Goal: Task Accomplishment & Management: Use online tool/utility

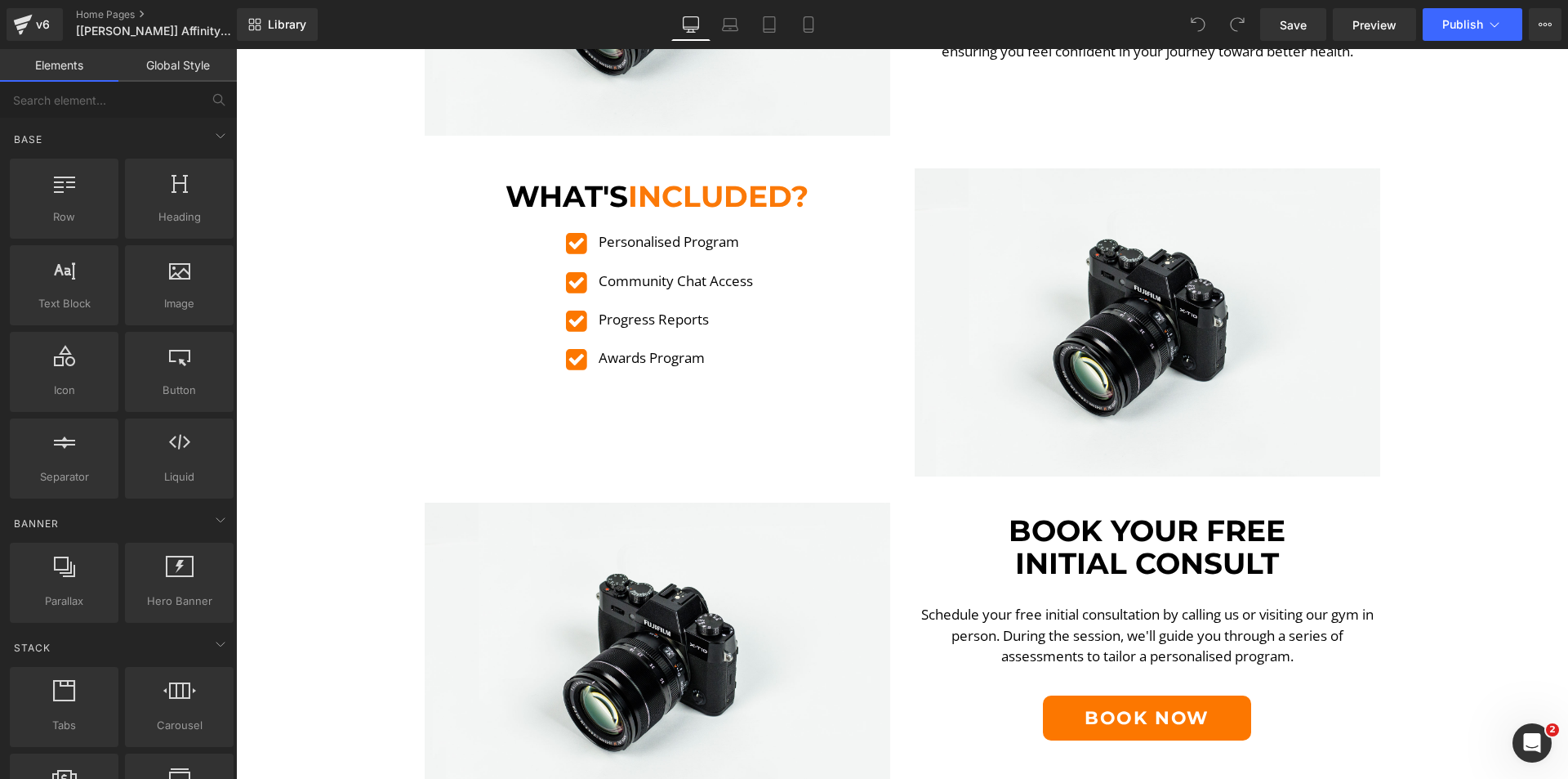
scroll to position [2534, 0]
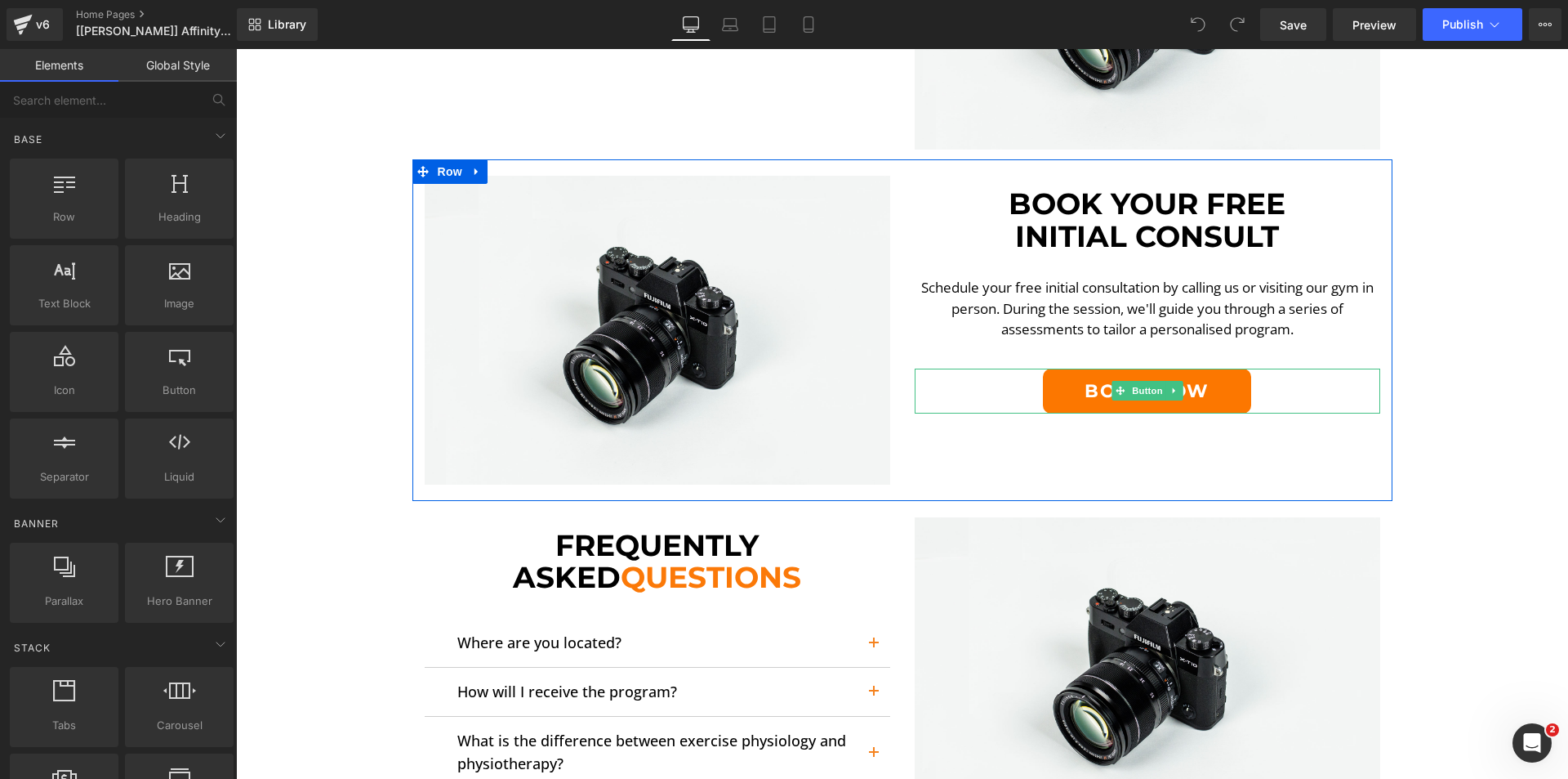
click at [1070, 387] on link "Book Now" at bounding box center [1147, 390] width 209 height 45
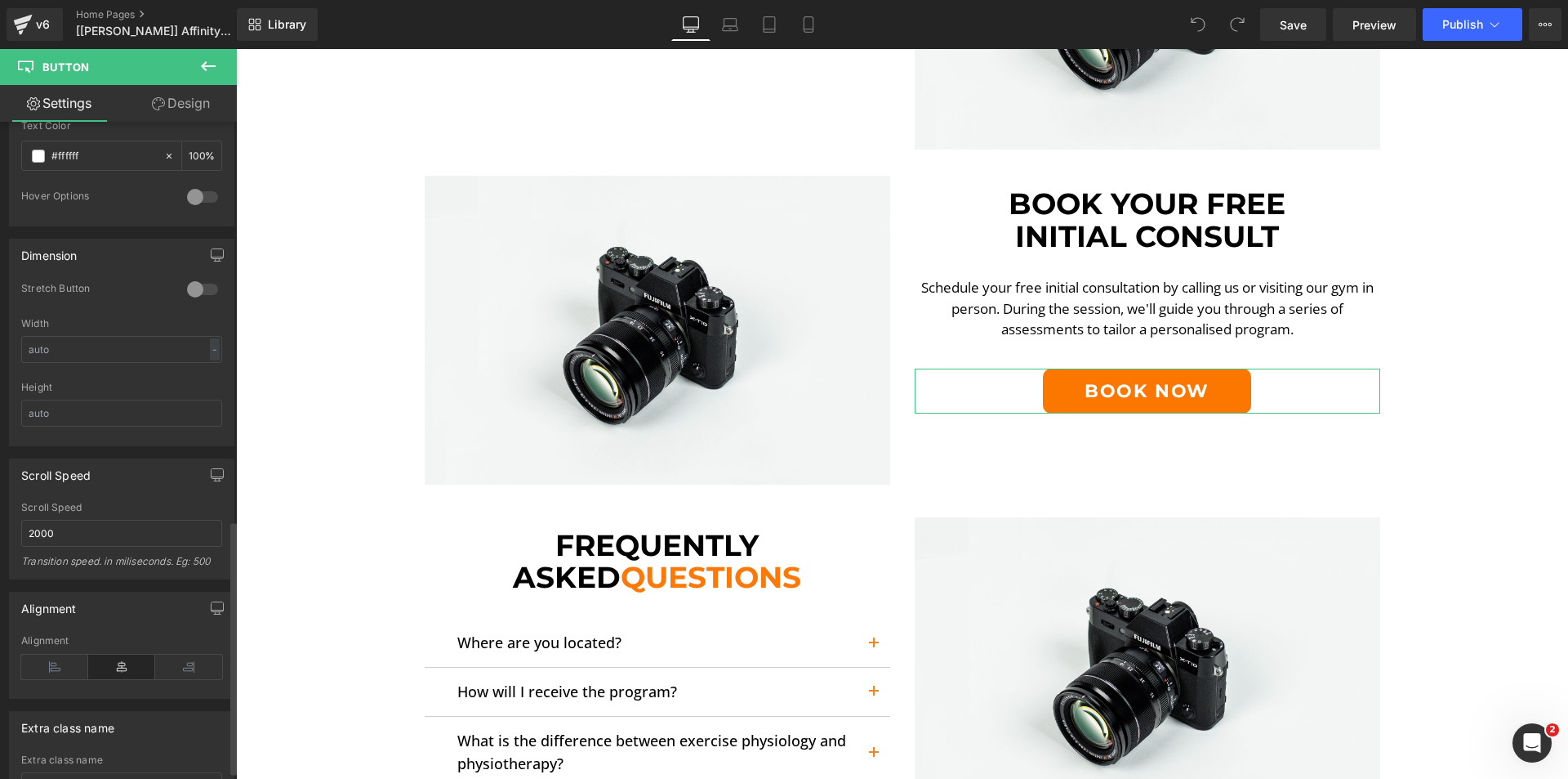
scroll to position [1052, 0]
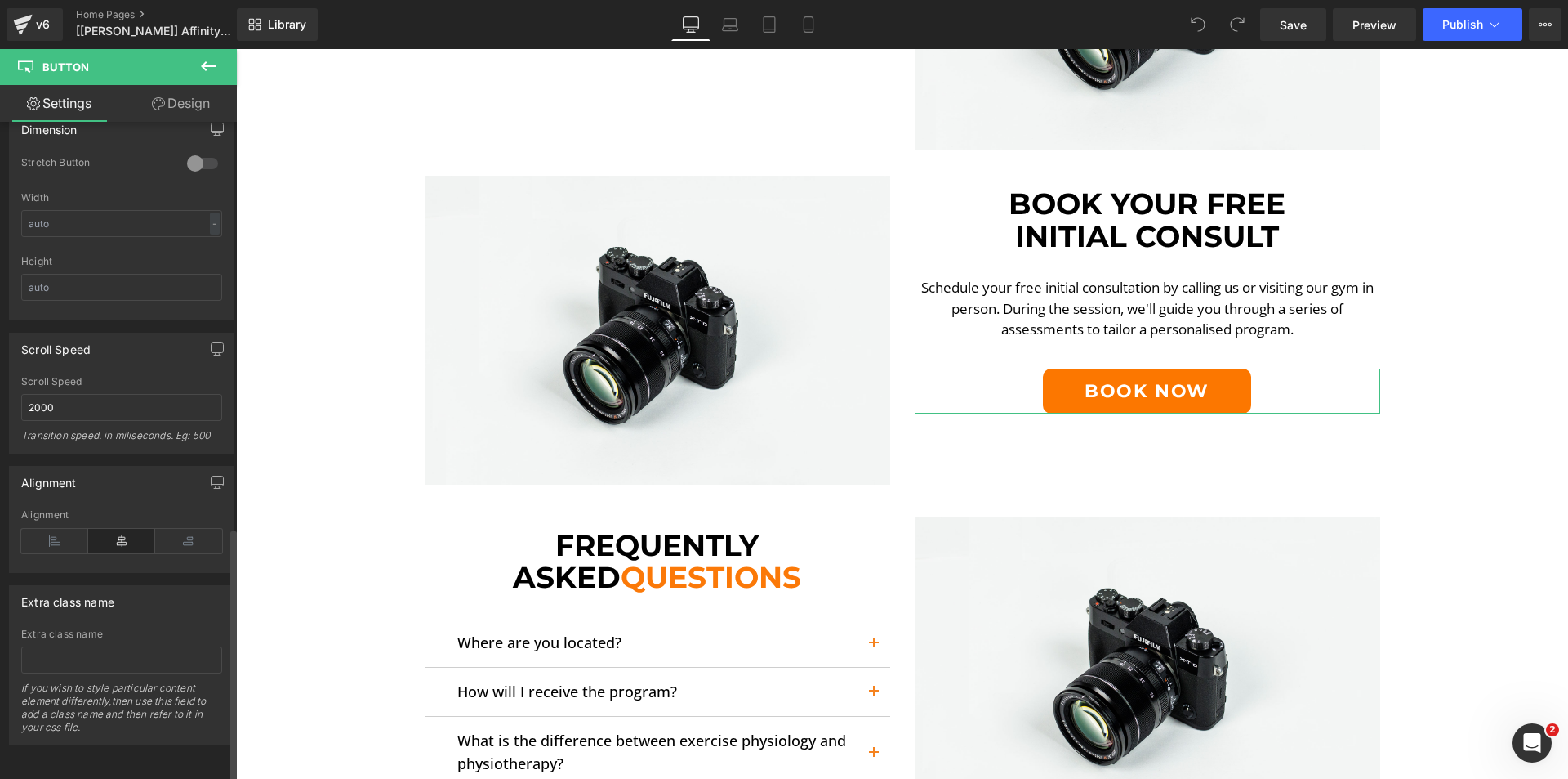
click at [121, 537] on icon at bounding box center [121, 540] width 67 height 25
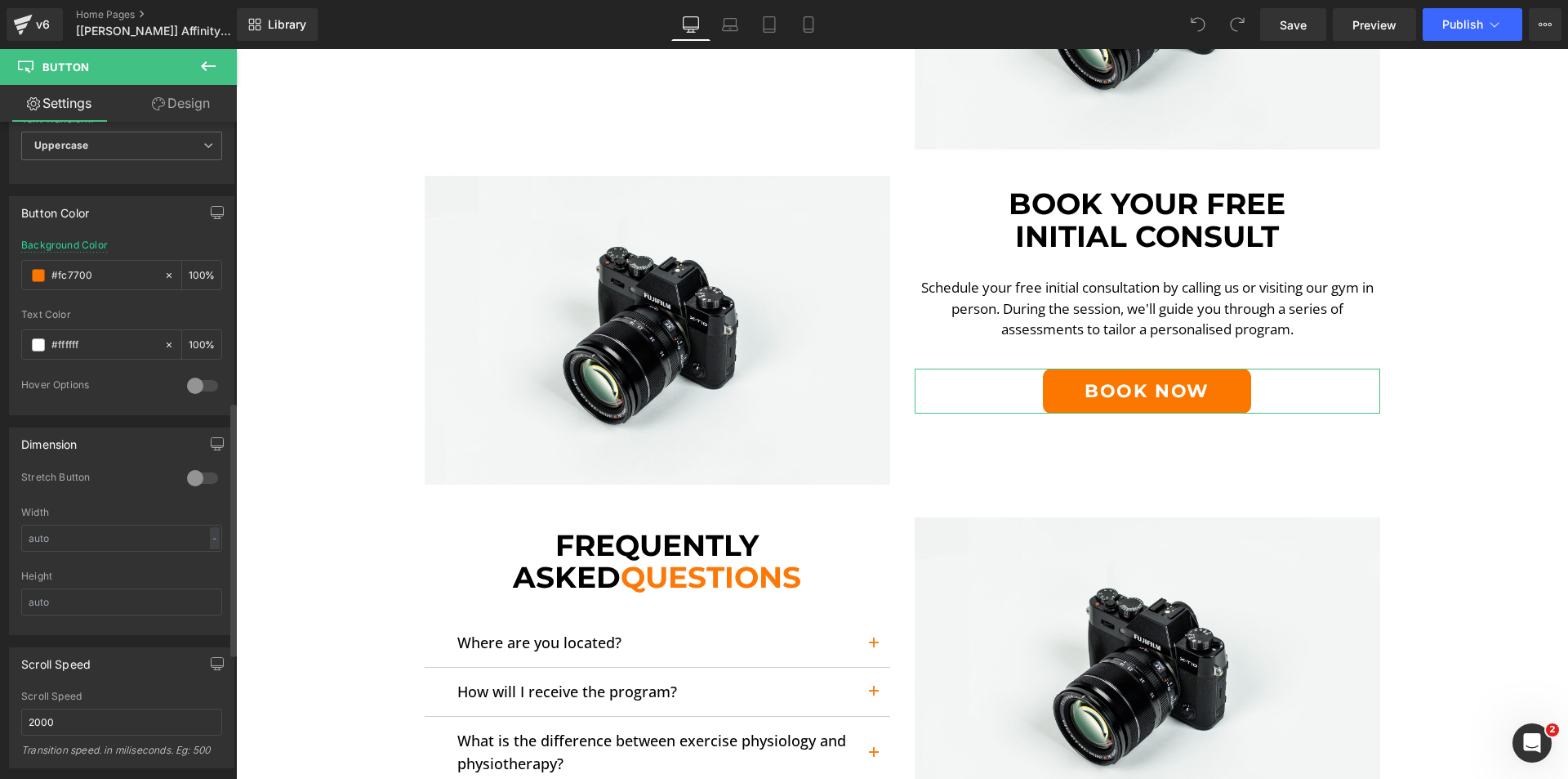
scroll to position [561, 0]
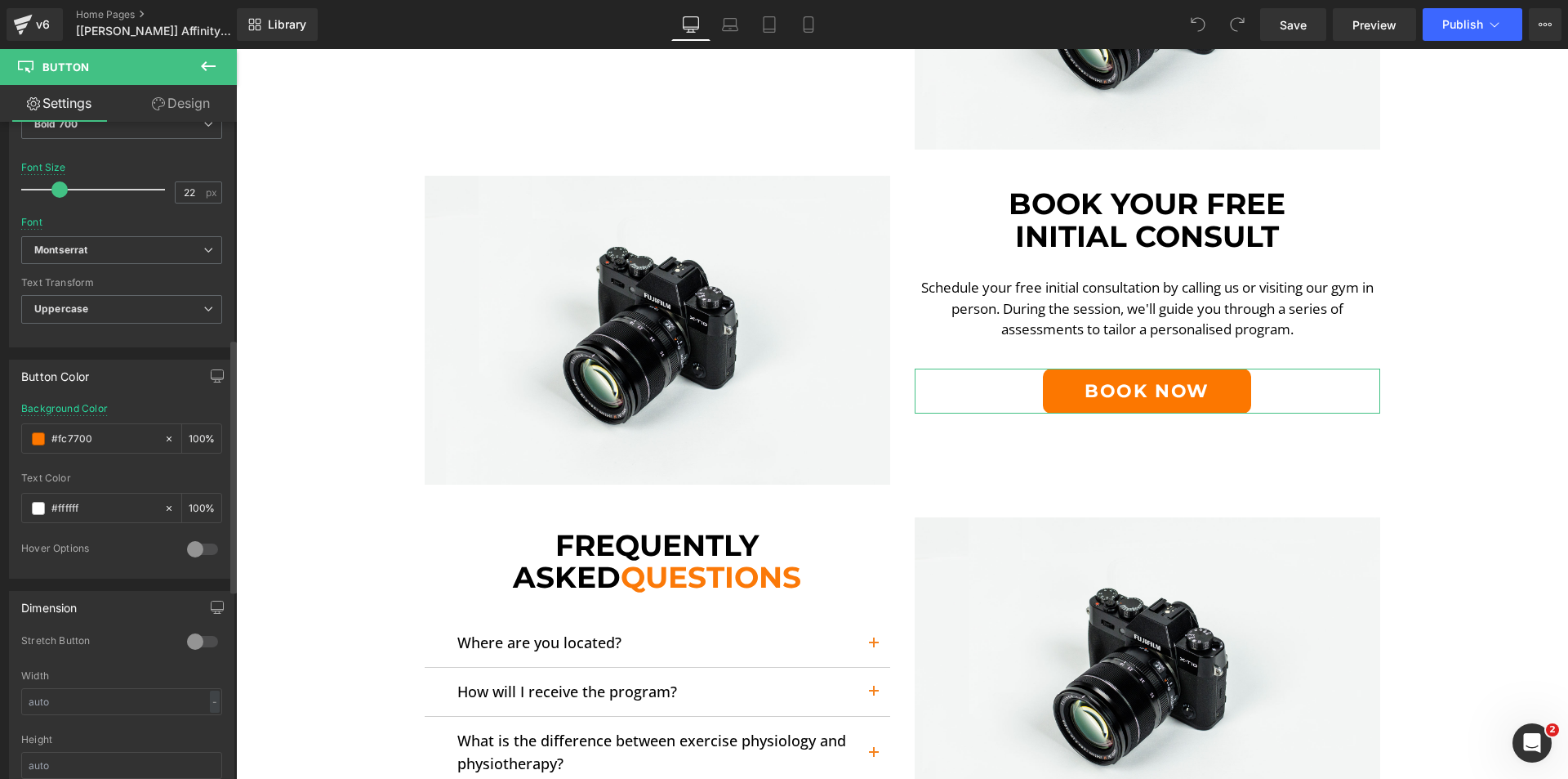
click at [190, 637] on div at bounding box center [202, 641] width 39 height 26
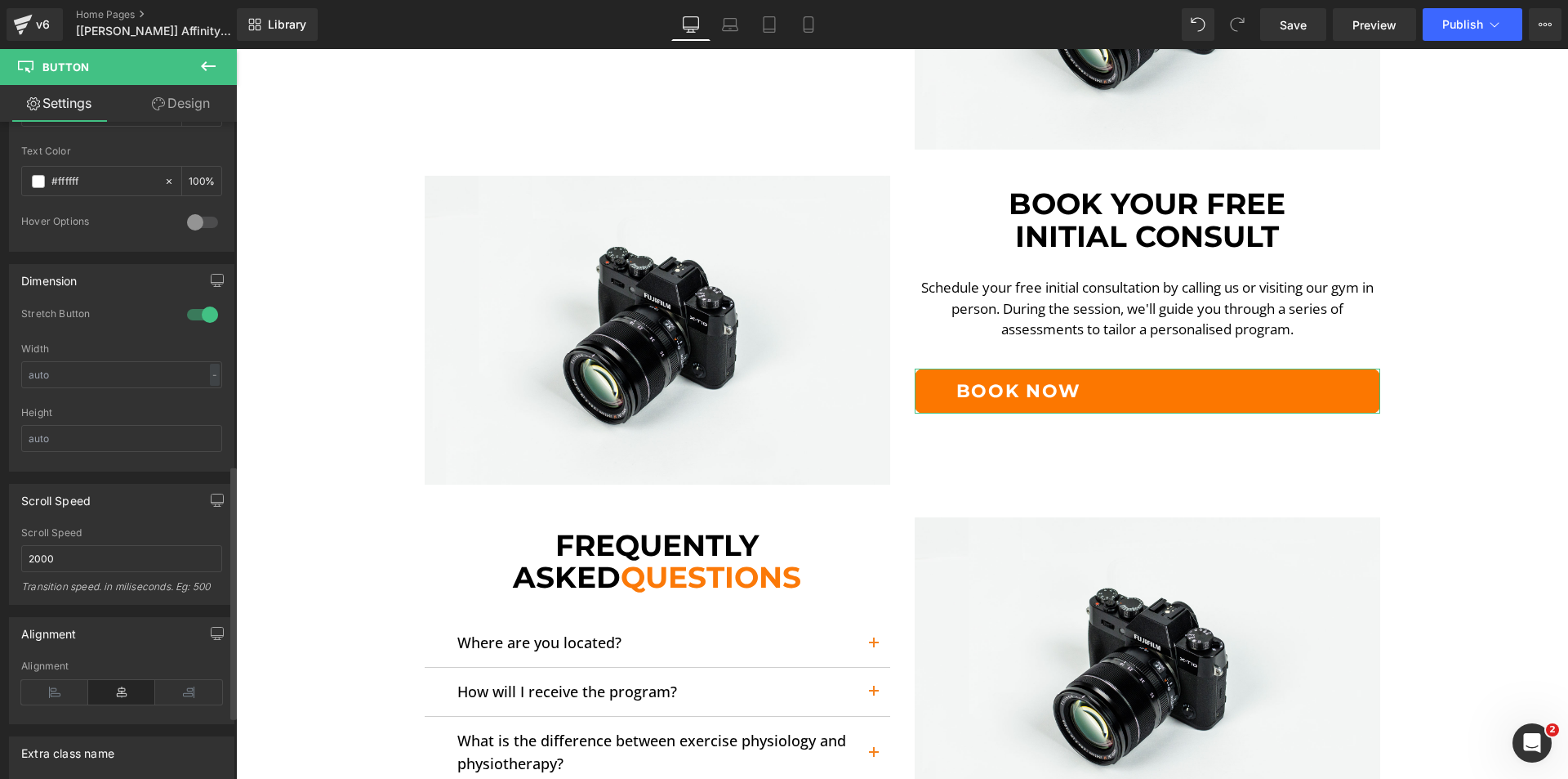
scroll to position [1052, 0]
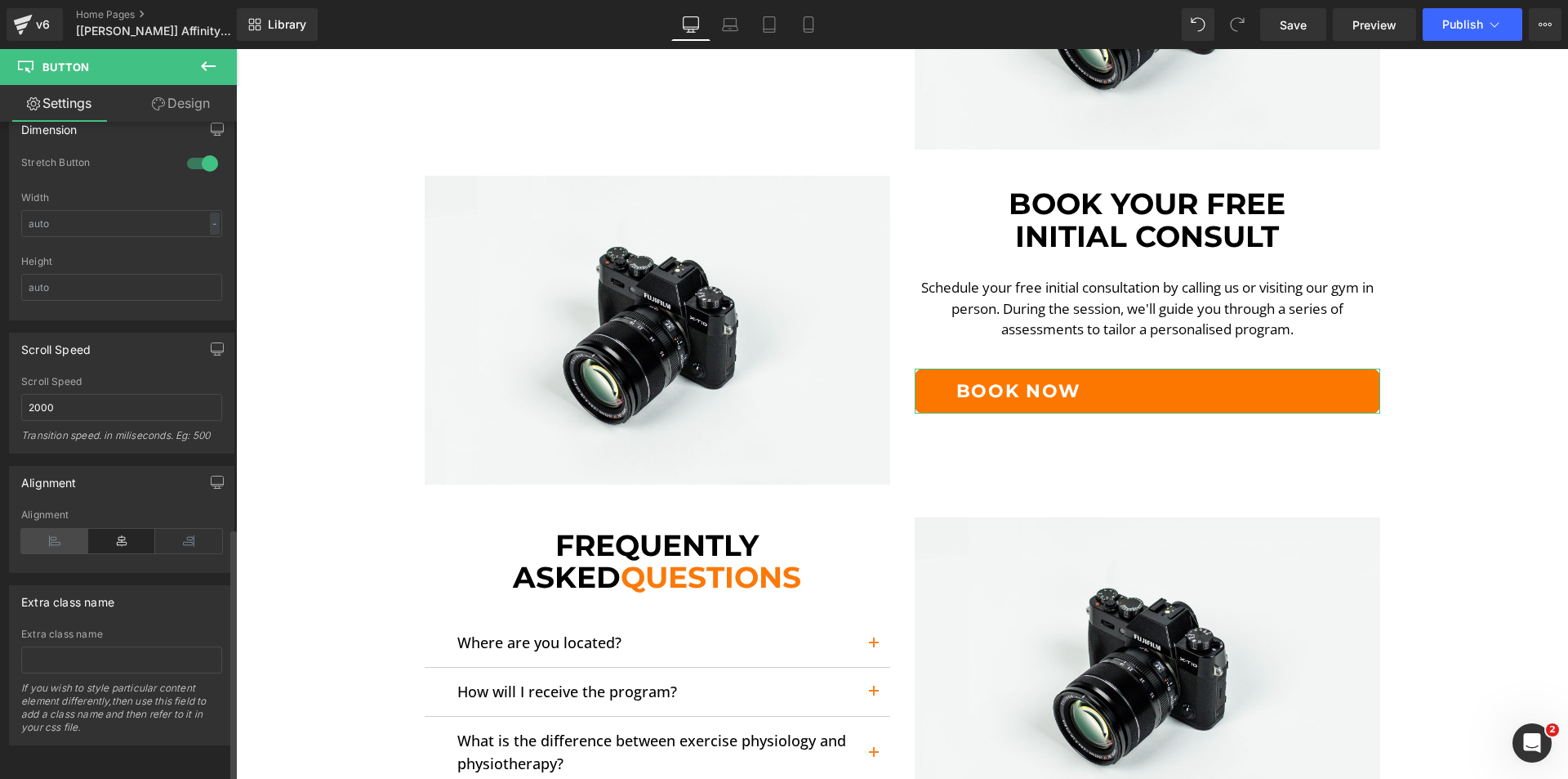
click at [57, 532] on icon at bounding box center [54, 540] width 67 height 25
click at [119, 529] on icon at bounding box center [121, 540] width 67 height 25
click at [174, 532] on icon at bounding box center [188, 540] width 67 height 25
click at [121, 534] on icon at bounding box center [121, 540] width 67 height 25
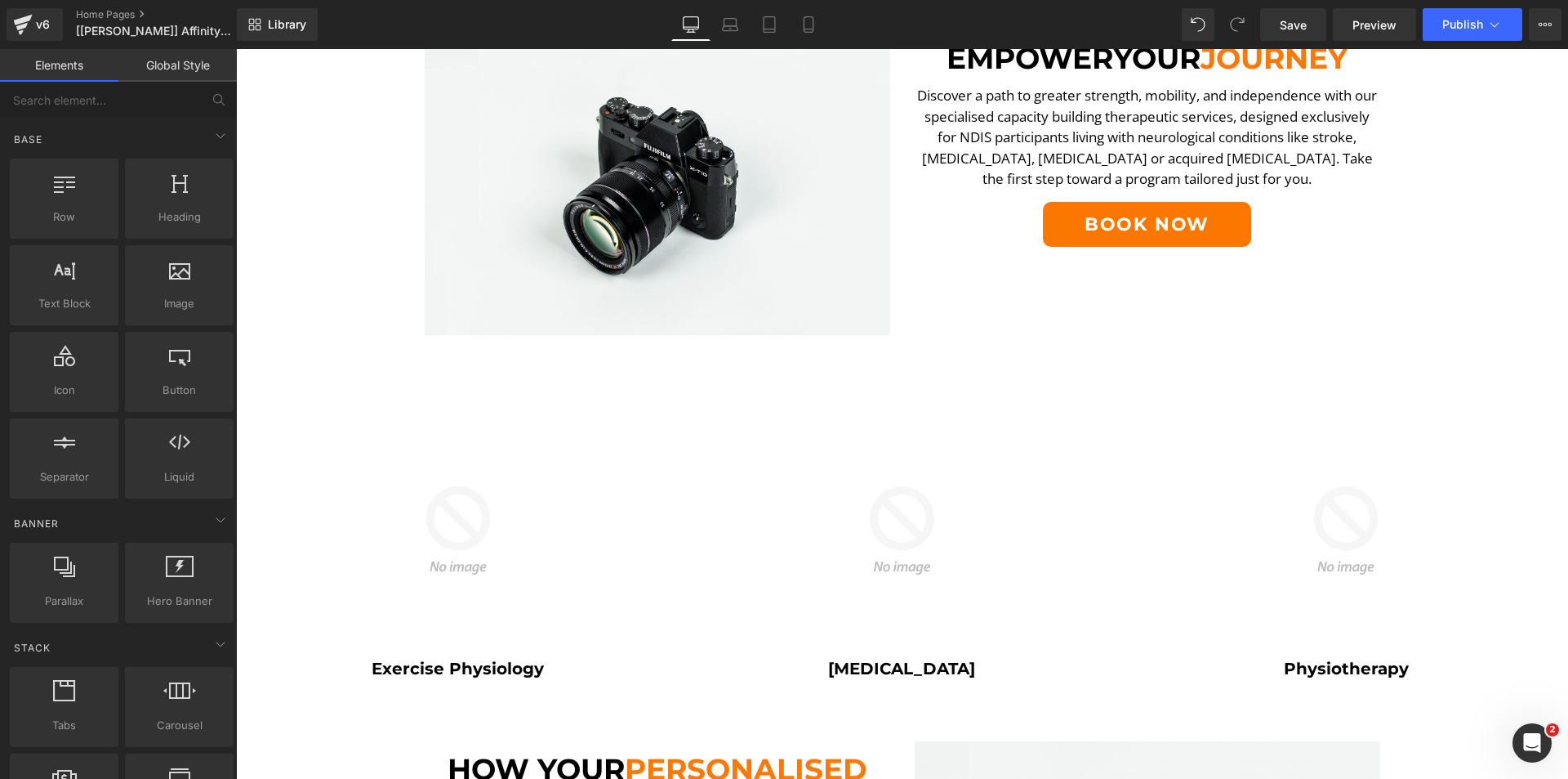
scroll to position [735, 0]
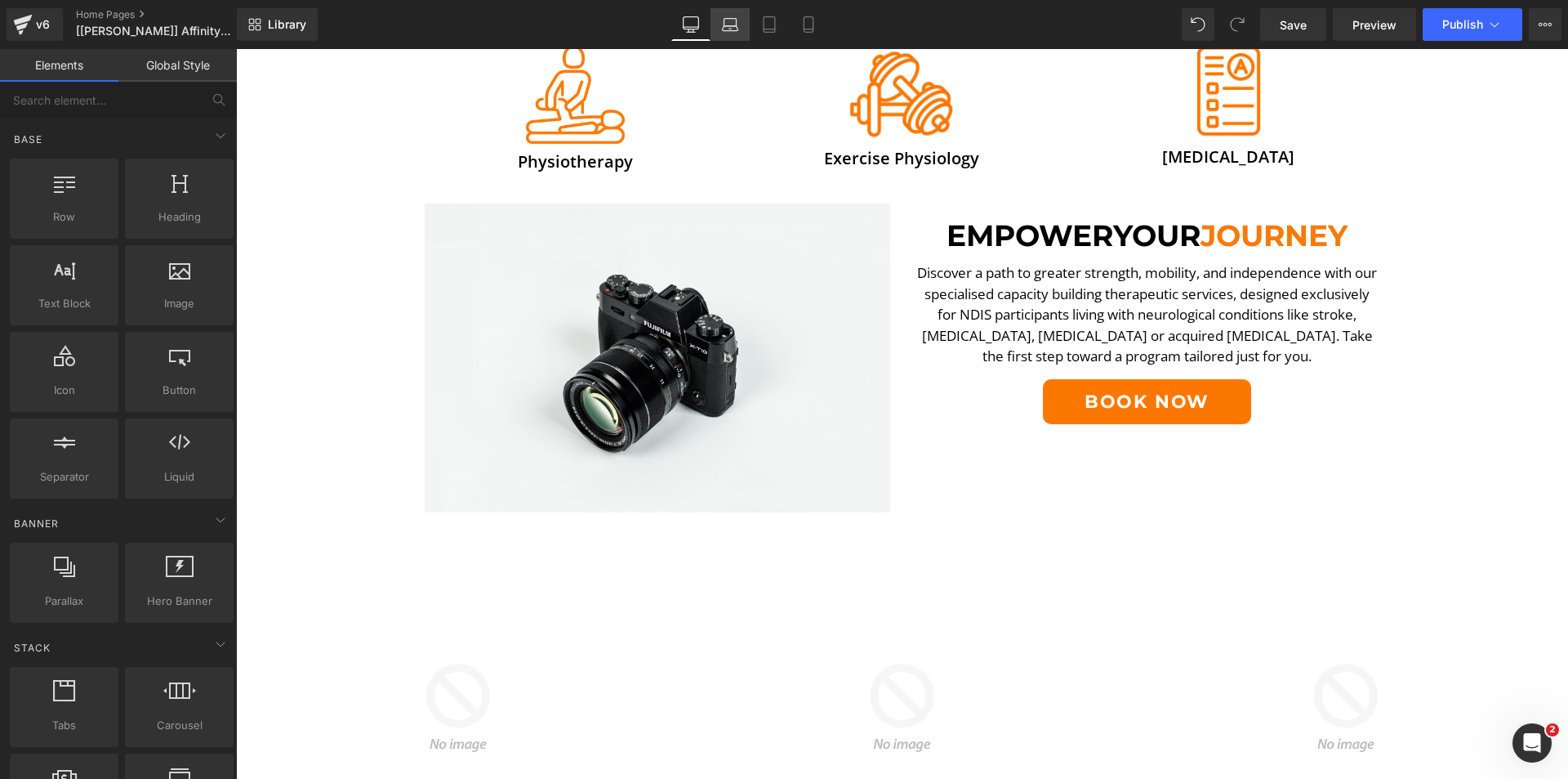
click at [735, 20] on icon at bounding box center [730, 24] width 16 height 16
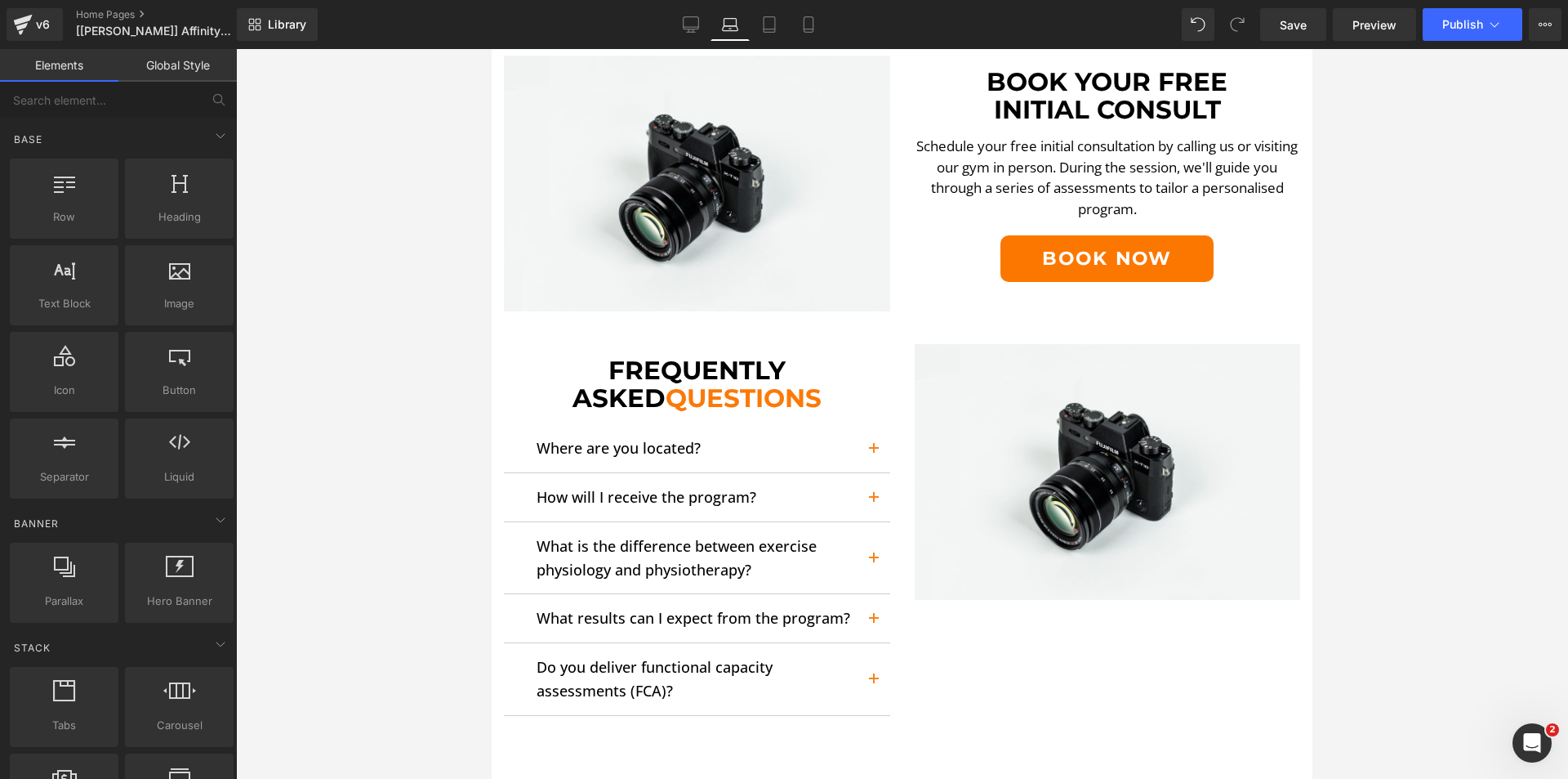
scroll to position [2300, 0]
click at [695, 29] on icon at bounding box center [692, 23] width 16 height 12
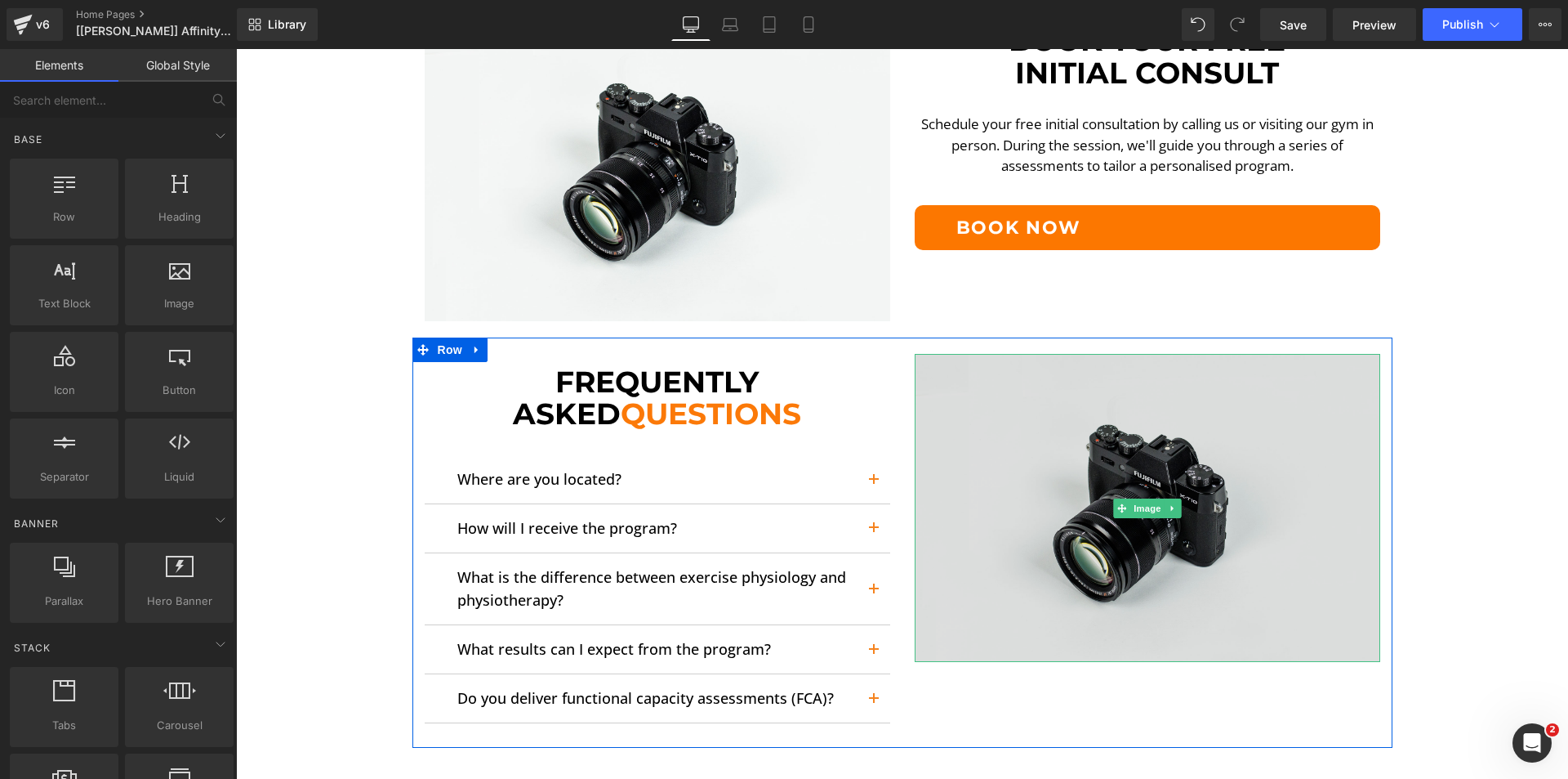
scroll to position [2653, 0]
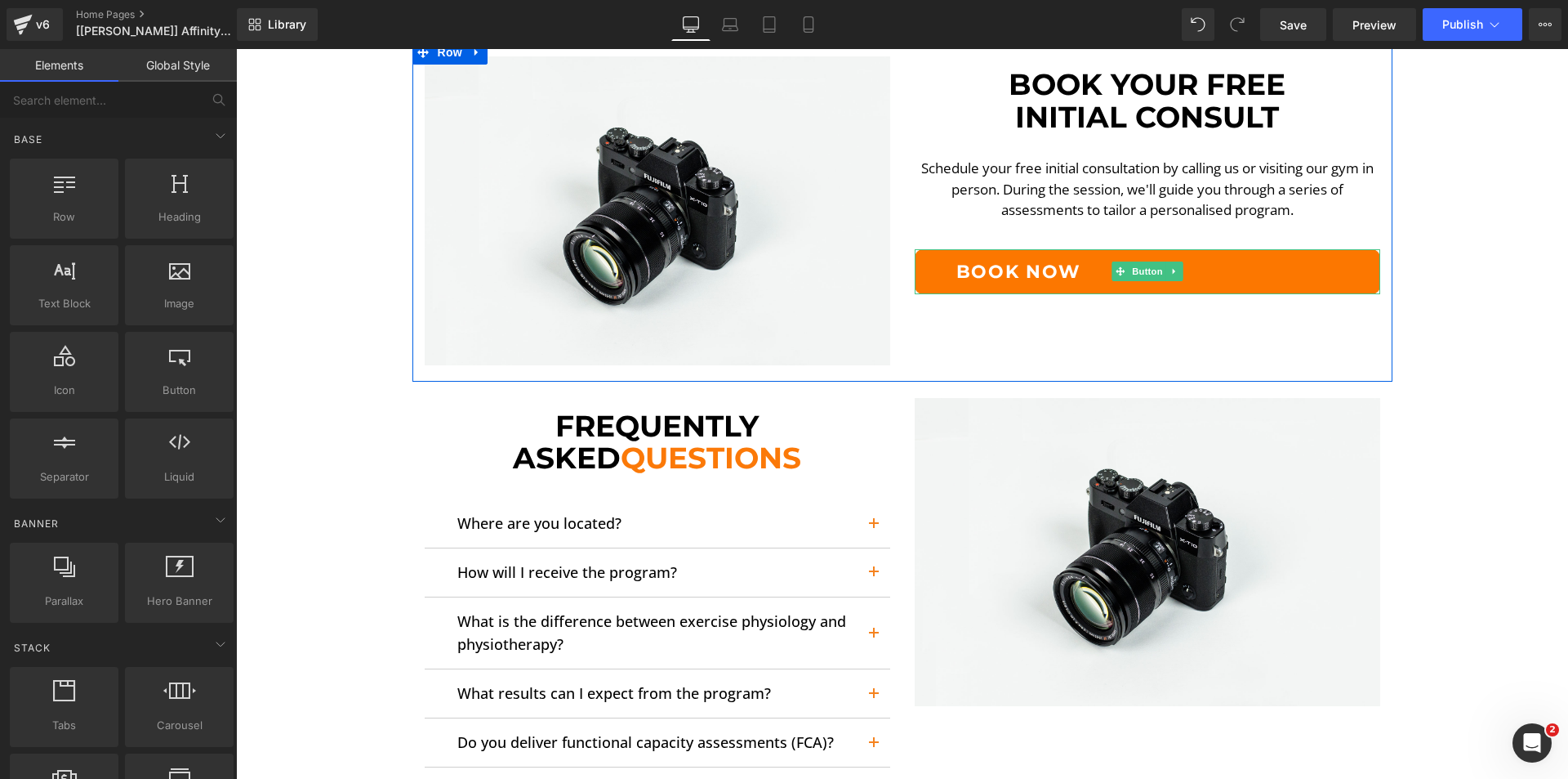
click at [965, 258] on link "Book Now" at bounding box center [1147, 272] width 465 height 45
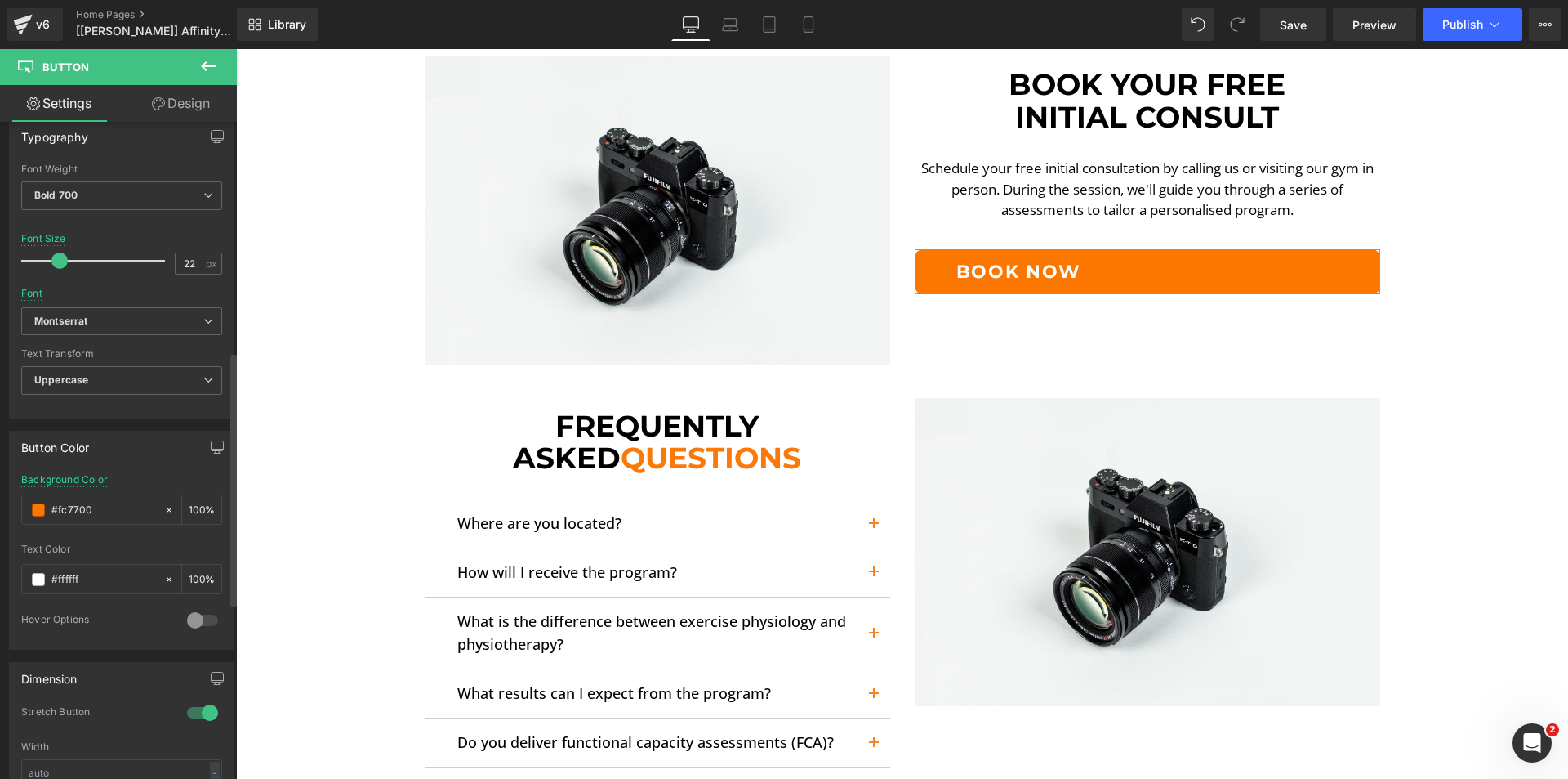
scroll to position [899, 0]
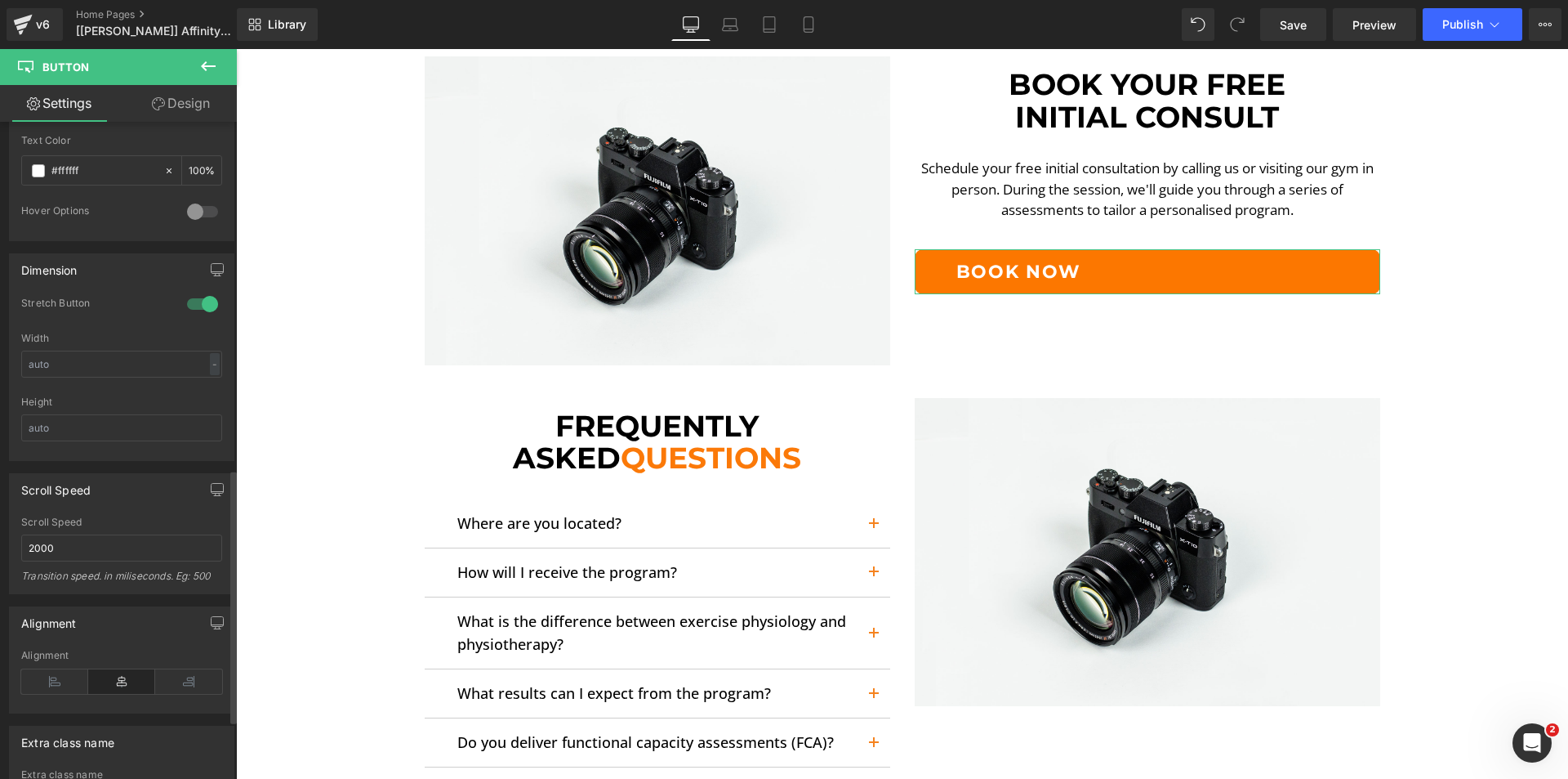
click at [201, 304] on div at bounding box center [202, 304] width 39 height 26
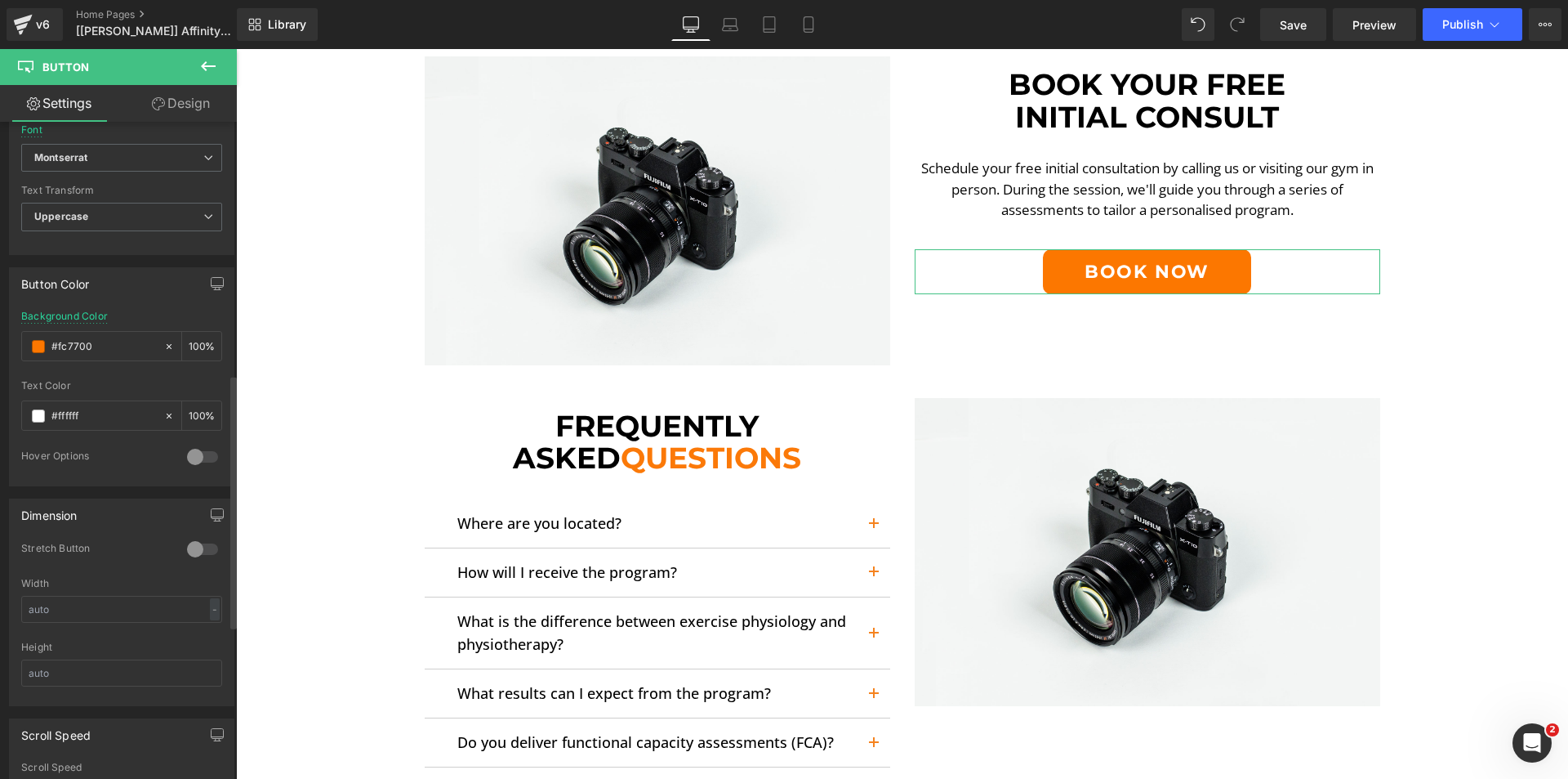
scroll to position [817, 0]
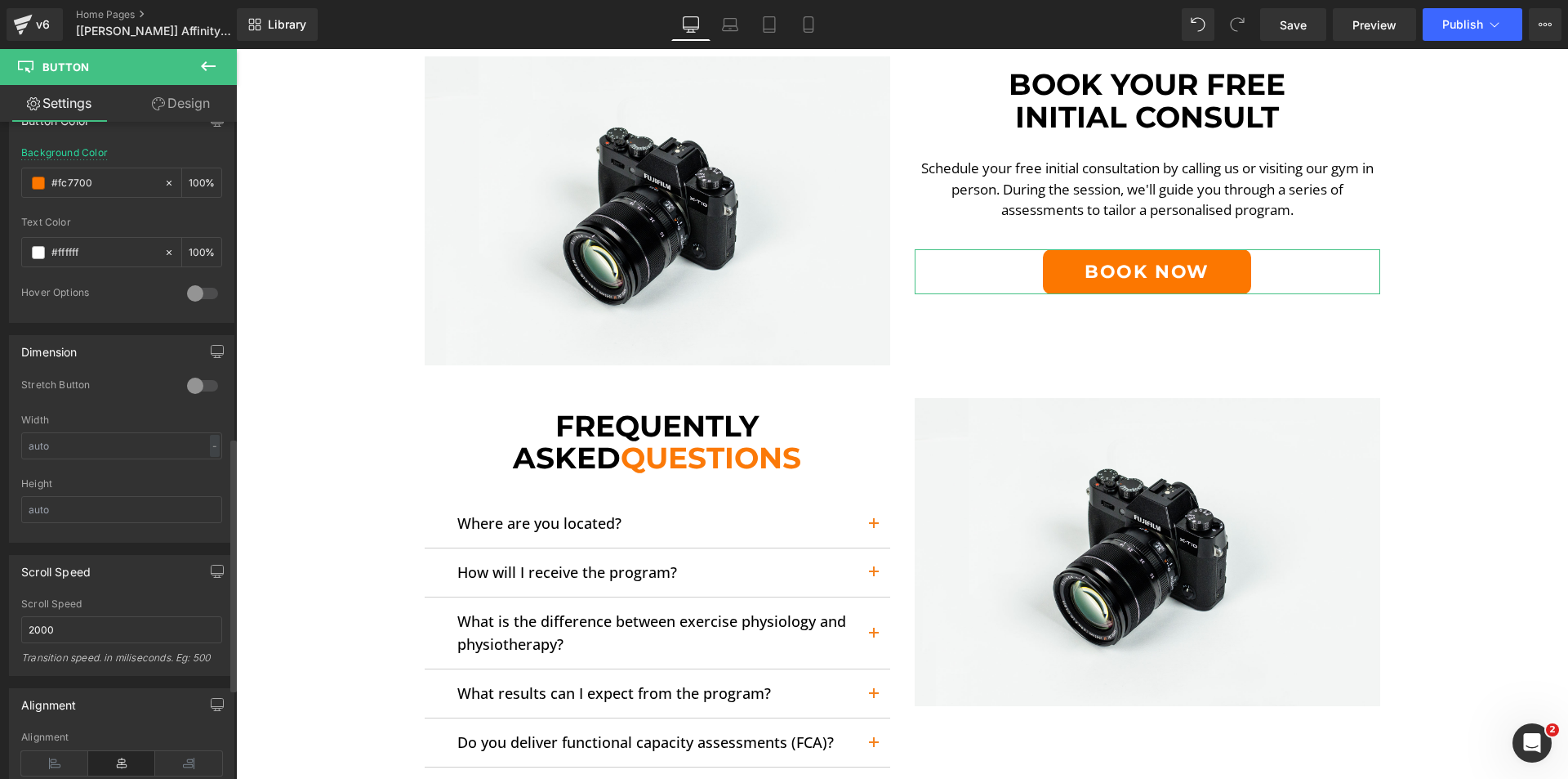
click at [196, 385] on div at bounding box center [202, 386] width 39 height 26
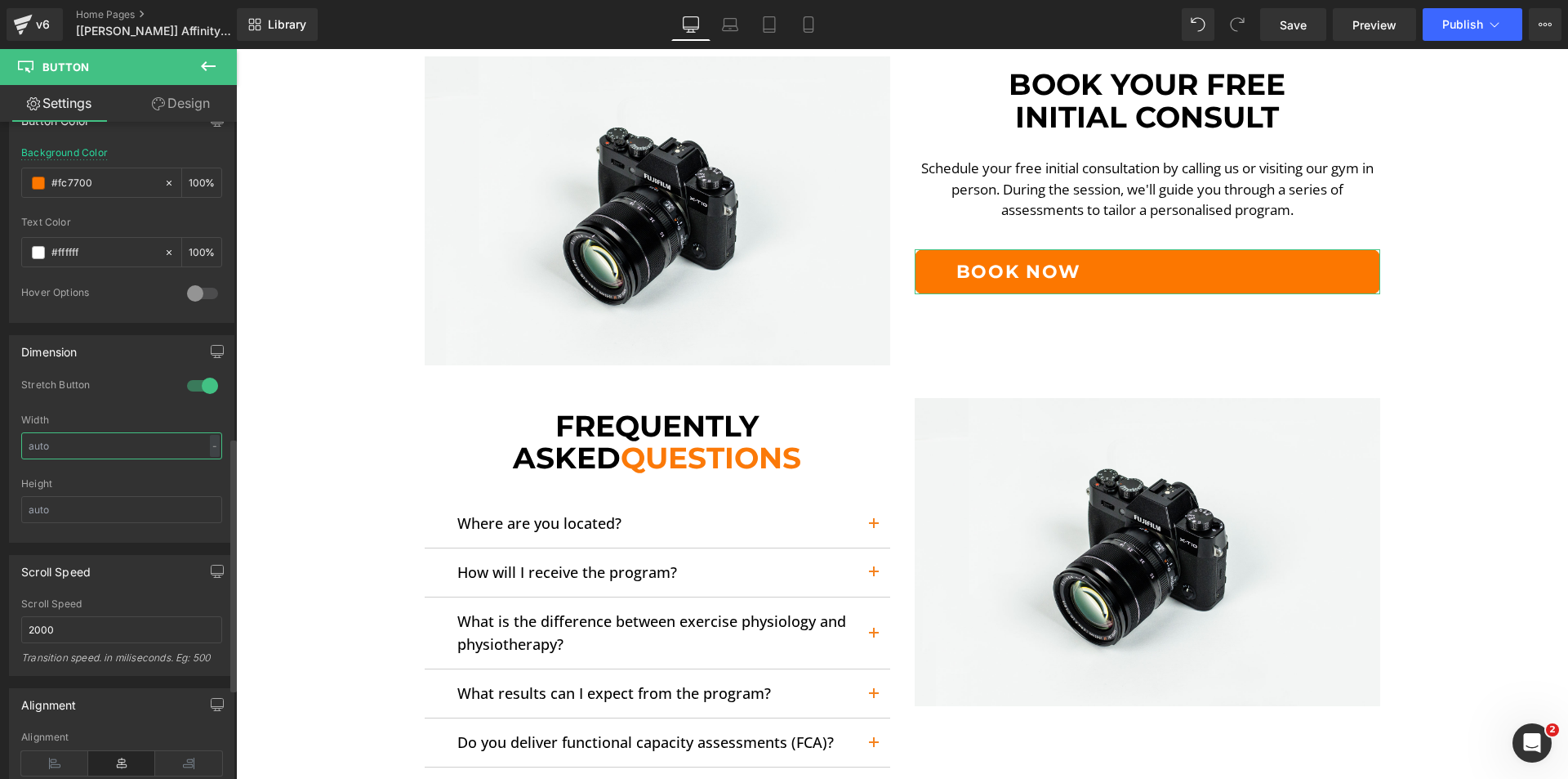
click at [144, 451] on input "text" at bounding box center [121, 445] width 201 height 27
click at [210, 444] on div "-" at bounding box center [215, 445] width 10 height 22
click at [146, 451] on input "text" at bounding box center [121, 445] width 201 height 27
click at [204, 445] on div "px" at bounding box center [212, 445] width 16 height 22
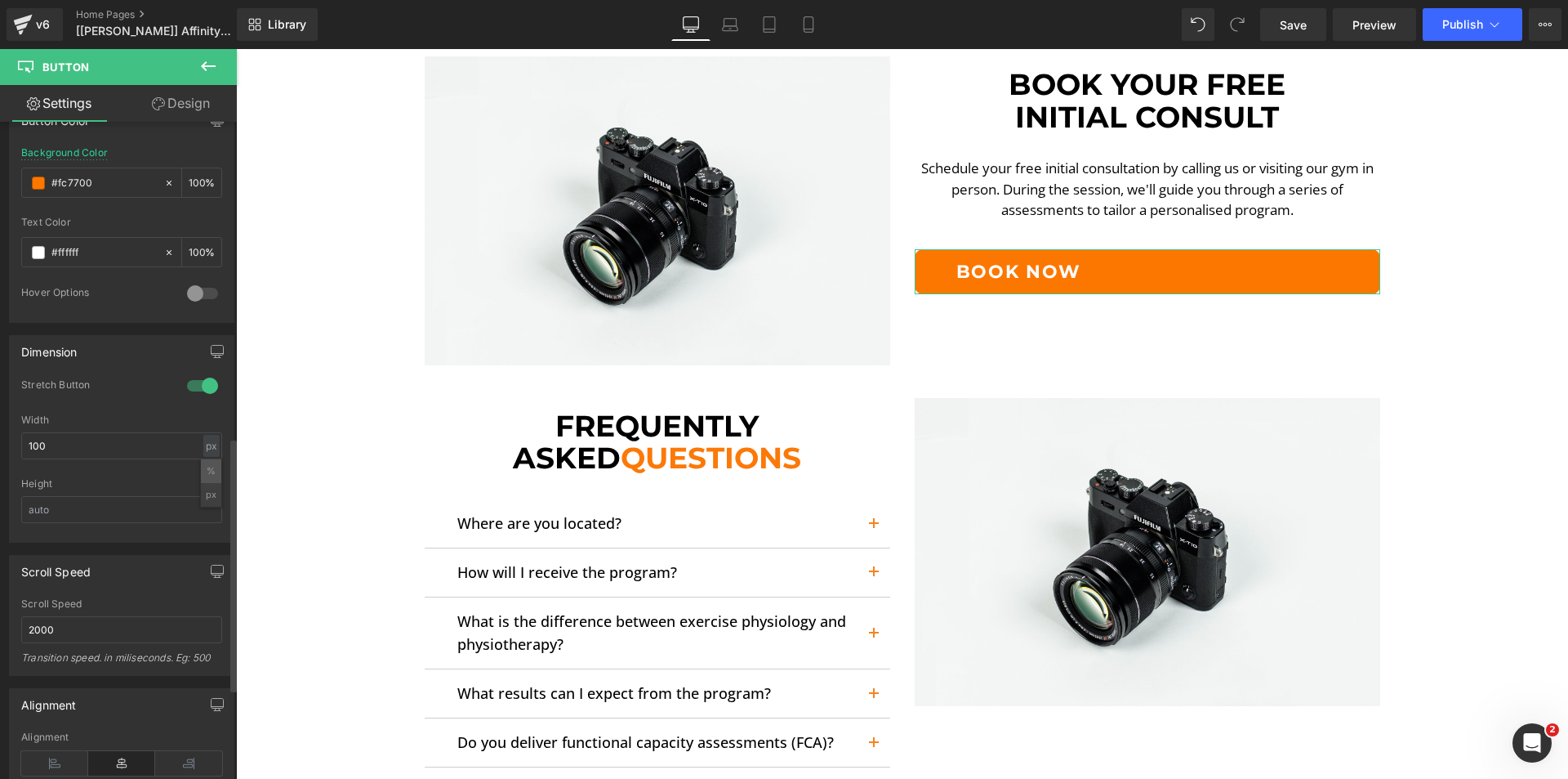
click at [207, 472] on li "%" at bounding box center [211, 471] width 20 height 24
click at [174, 447] on input "100" at bounding box center [121, 445] width 201 height 27
type input "100"
click at [178, 471] on div at bounding box center [121, 472] width 201 height 11
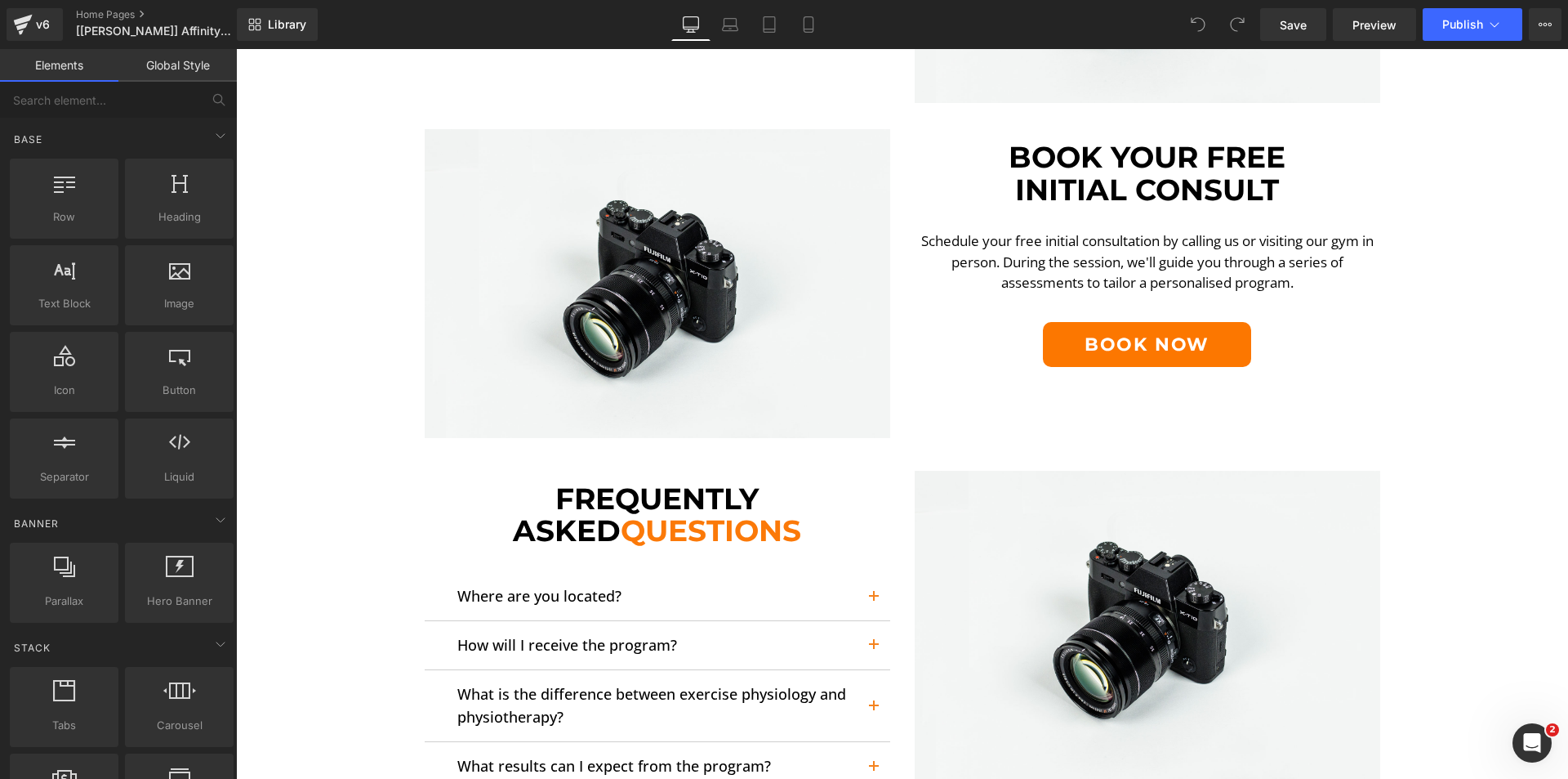
scroll to position [2697, 0]
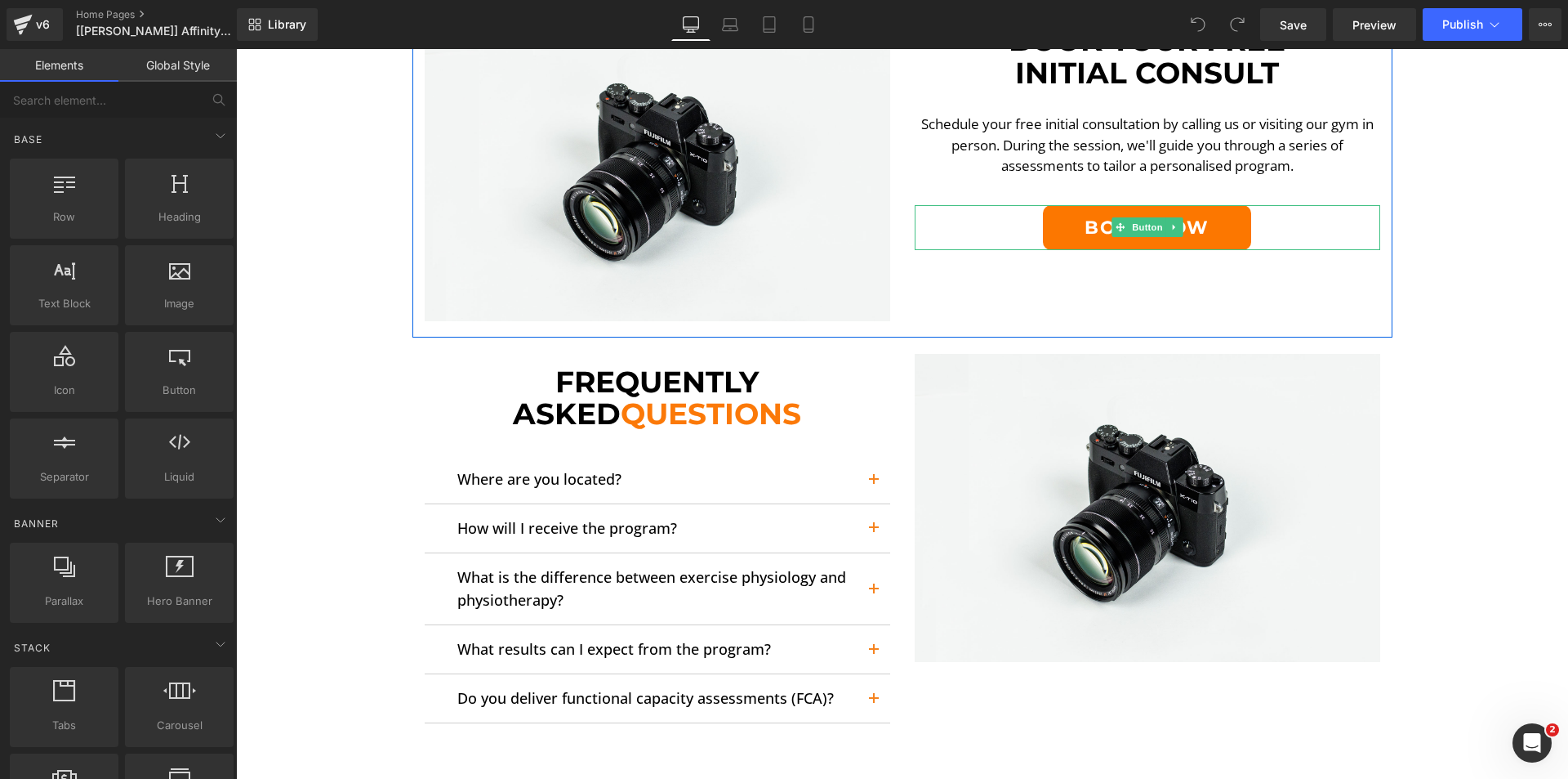
click at [986, 211] on div "Book Now" at bounding box center [1147, 227] width 465 height 45
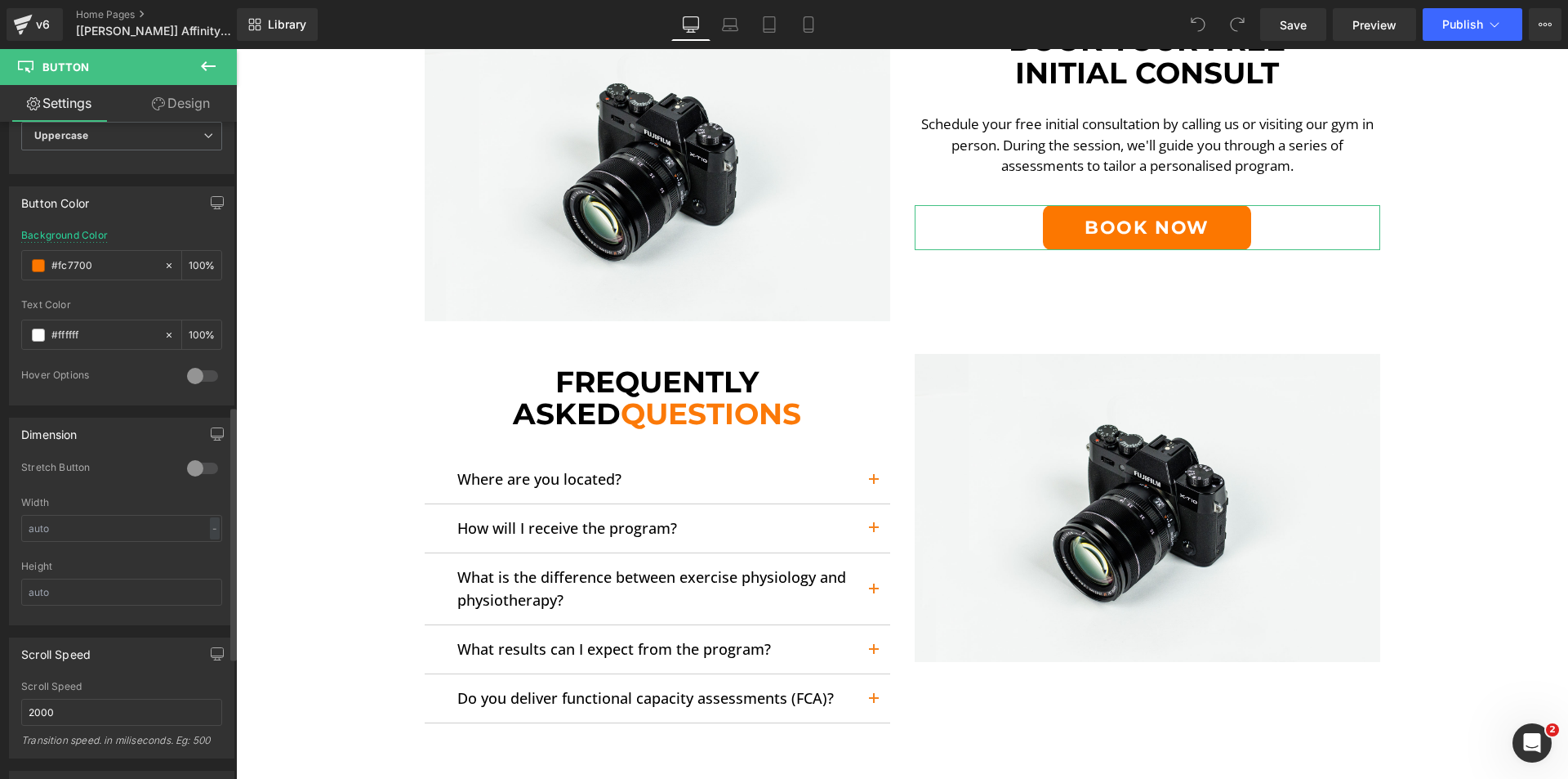
scroll to position [735, 0]
click at [192, 468] on div at bounding box center [202, 467] width 39 height 26
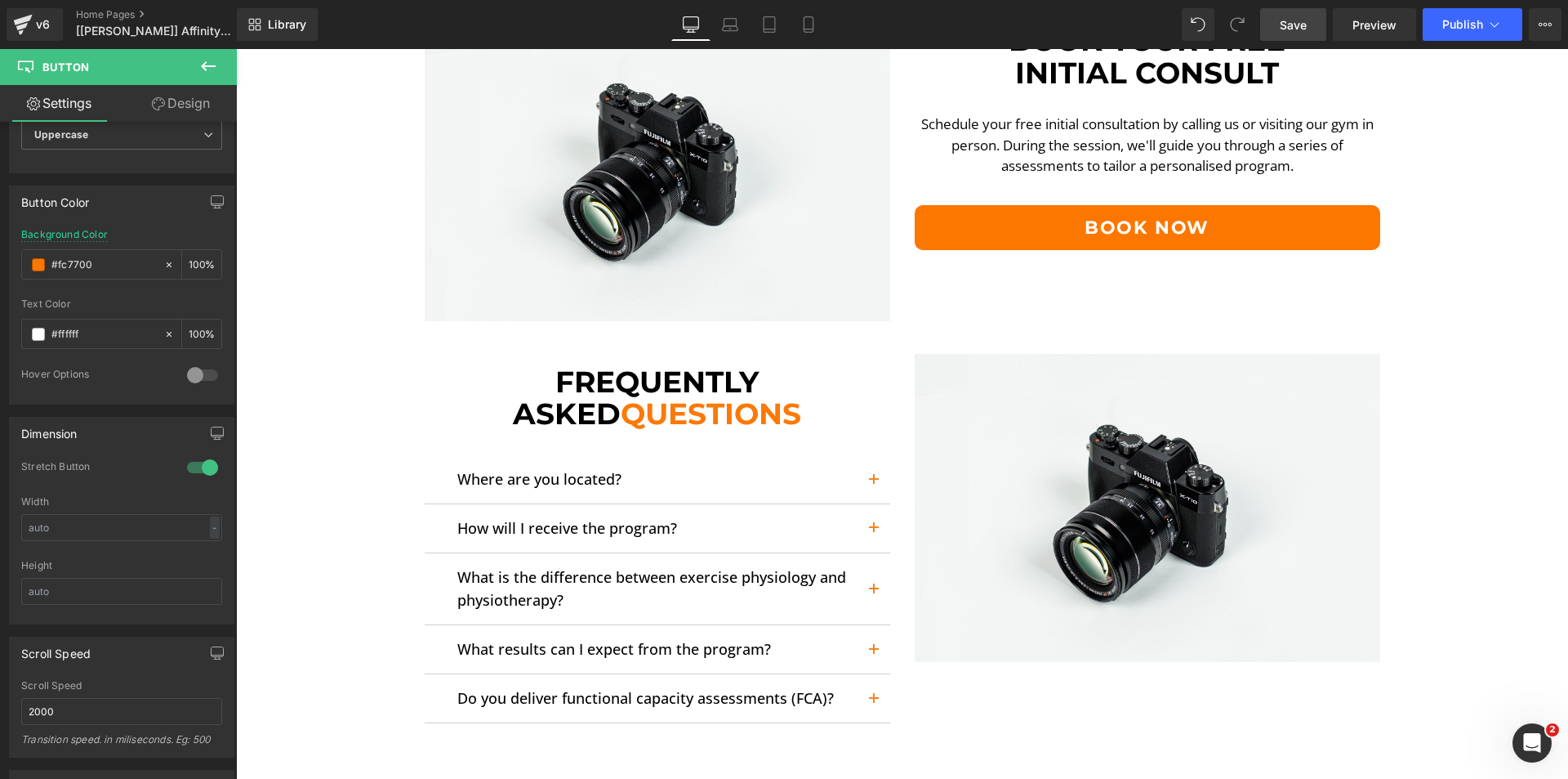
click at [1301, 32] on span "Save" at bounding box center [1293, 24] width 27 height 17
